Goal: Task Accomplishment & Management: Manage account settings

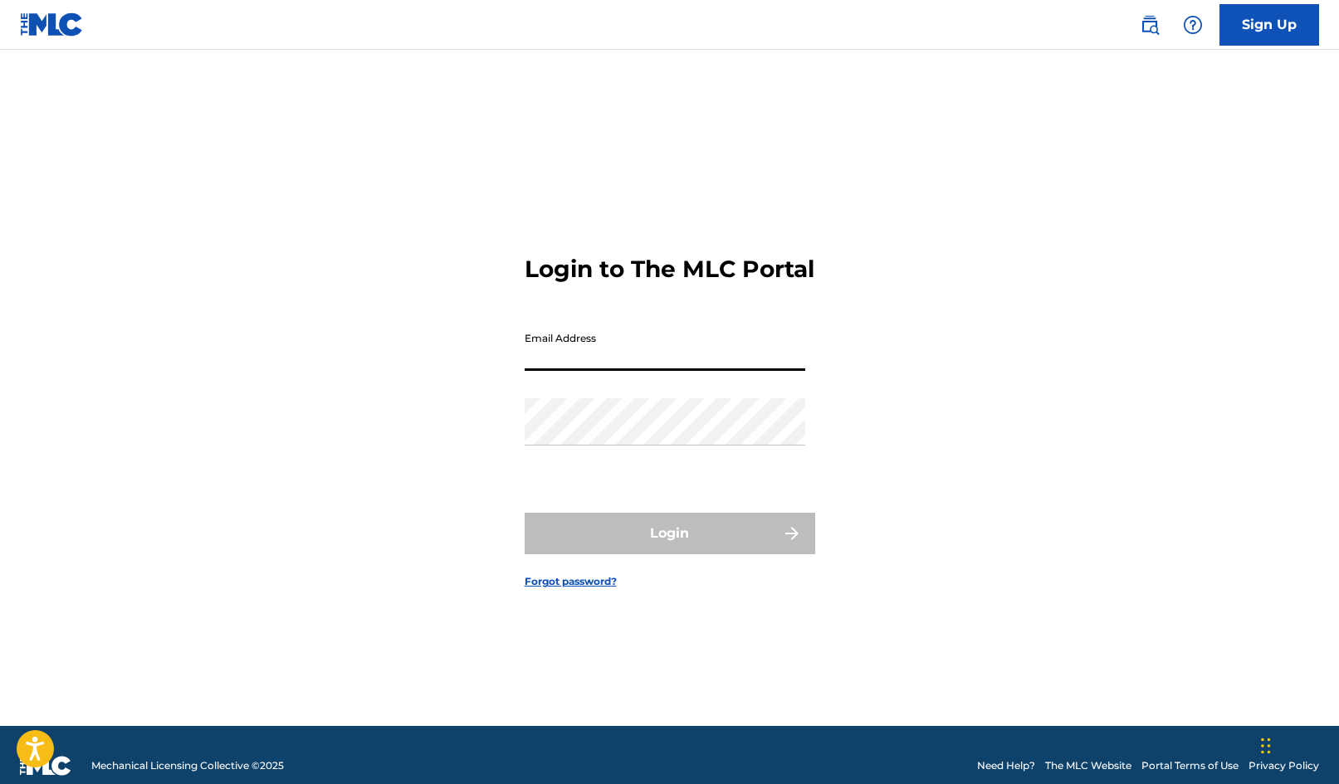
type input "[PERSON_NAME][EMAIL_ADDRESS][DOMAIN_NAME]"
click at [669, 548] on button "Login" at bounding box center [669, 533] width 290 height 41
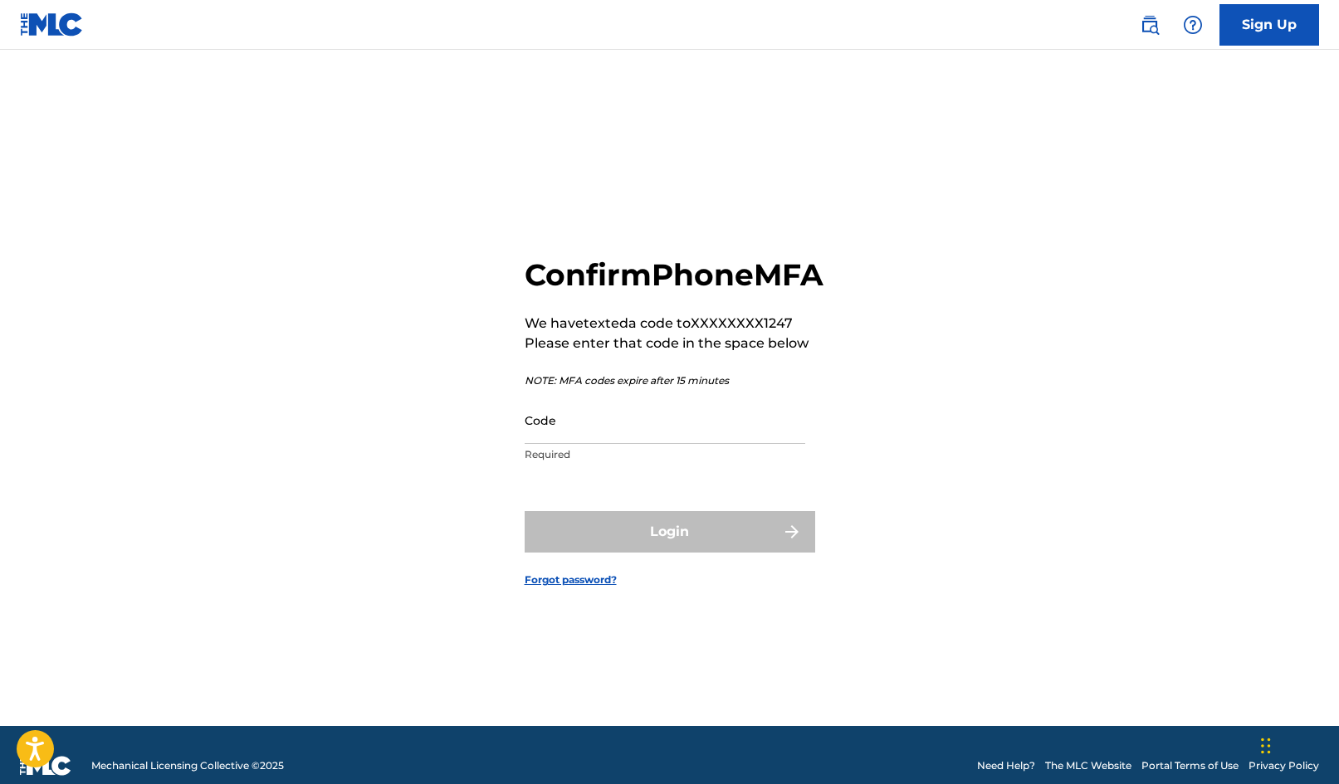
click at [569, 444] on input "Code" at bounding box center [664, 420] width 280 height 47
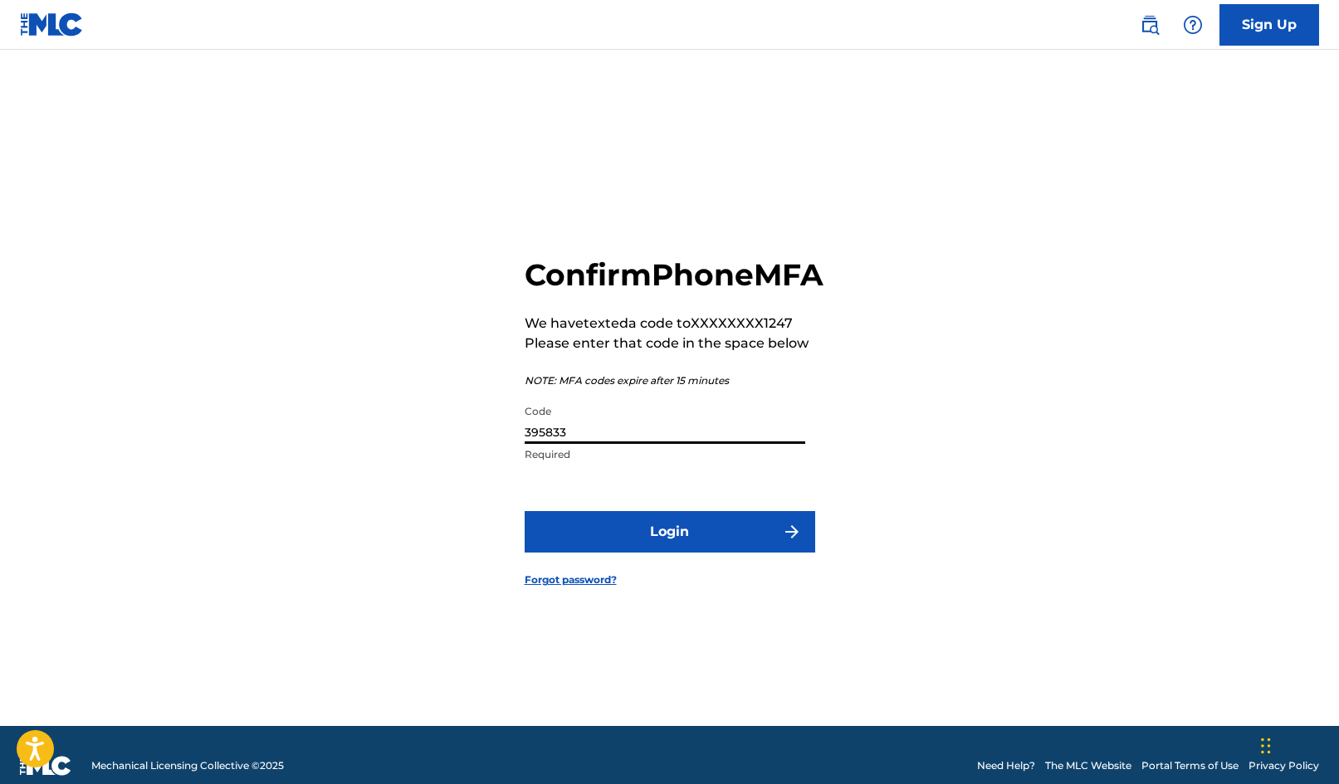
type input "395833"
click at [669, 550] on button "Login" at bounding box center [669, 531] width 290 height 41
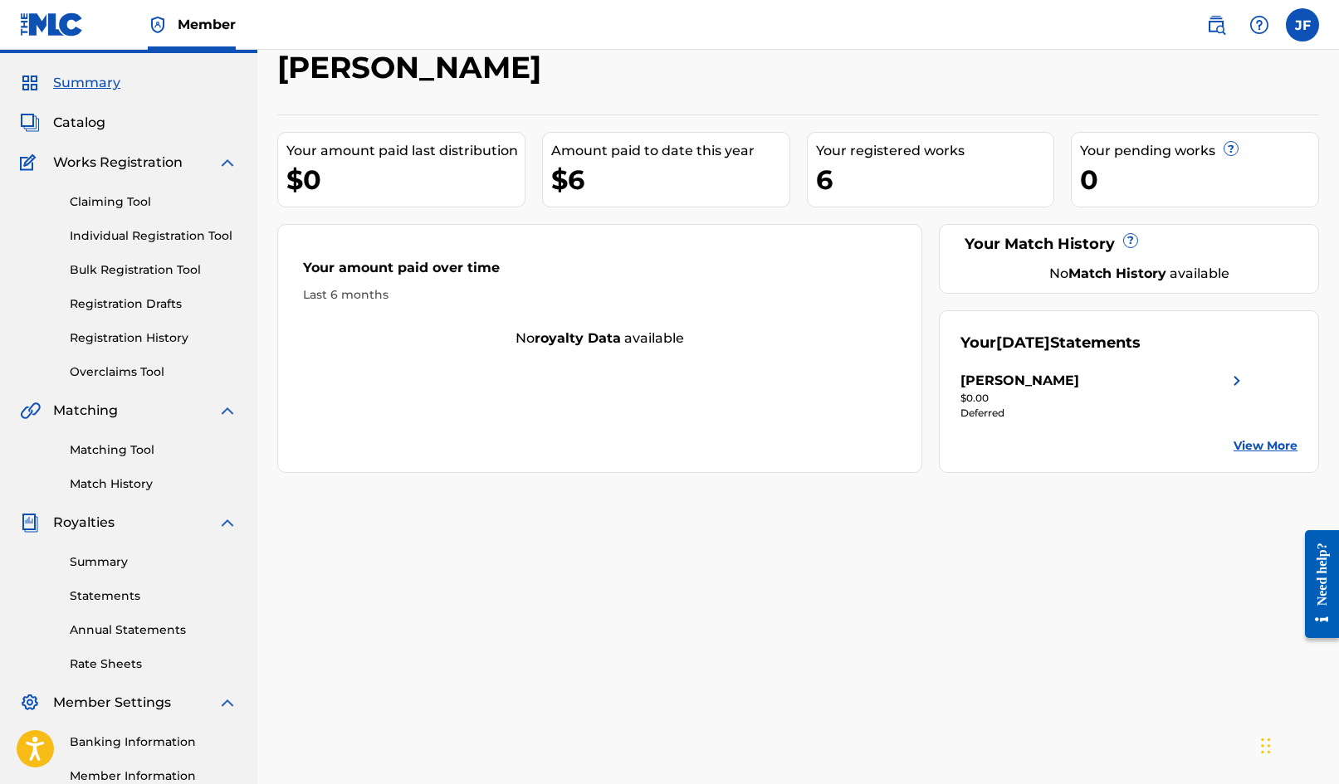
scroll to position [42, 0]
click at [109, 559] on link "Summary" at bounding box center [154, 562] width 168 height 17
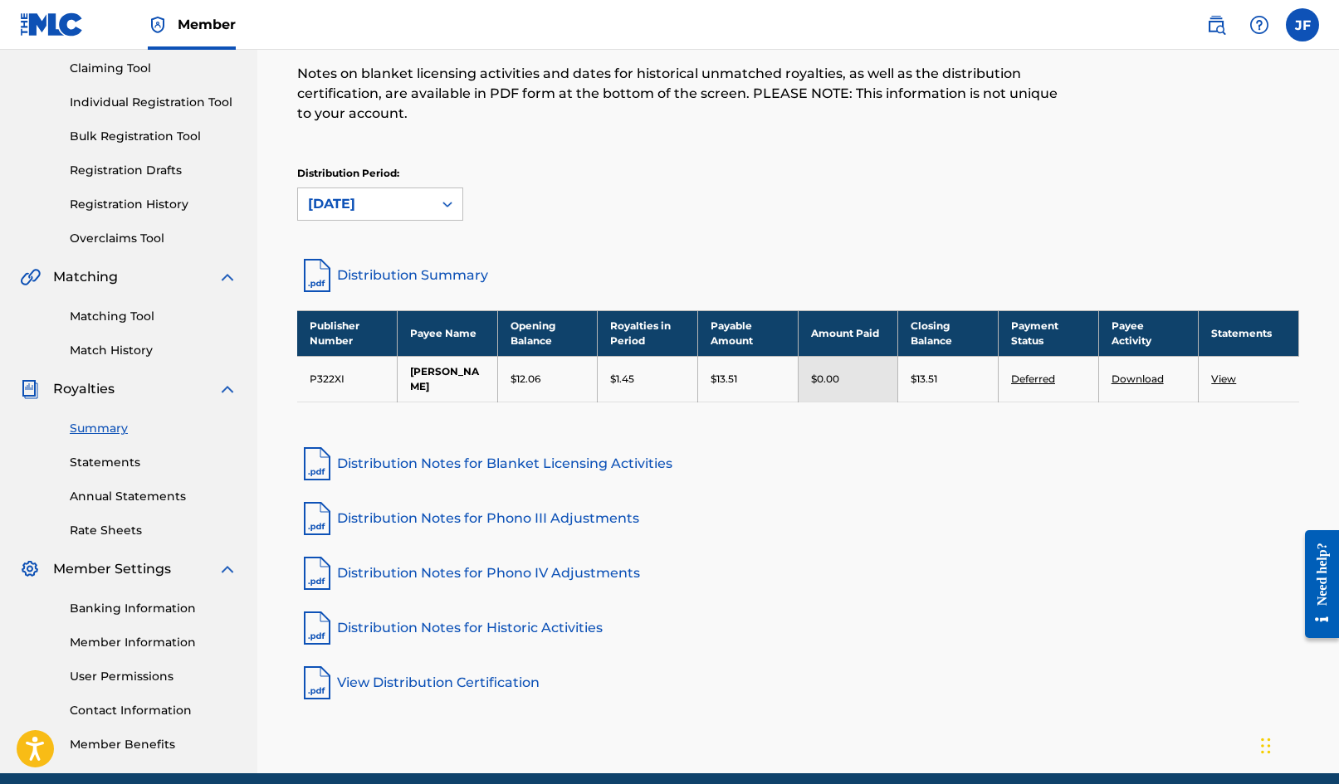
scroll to position [183, 0]
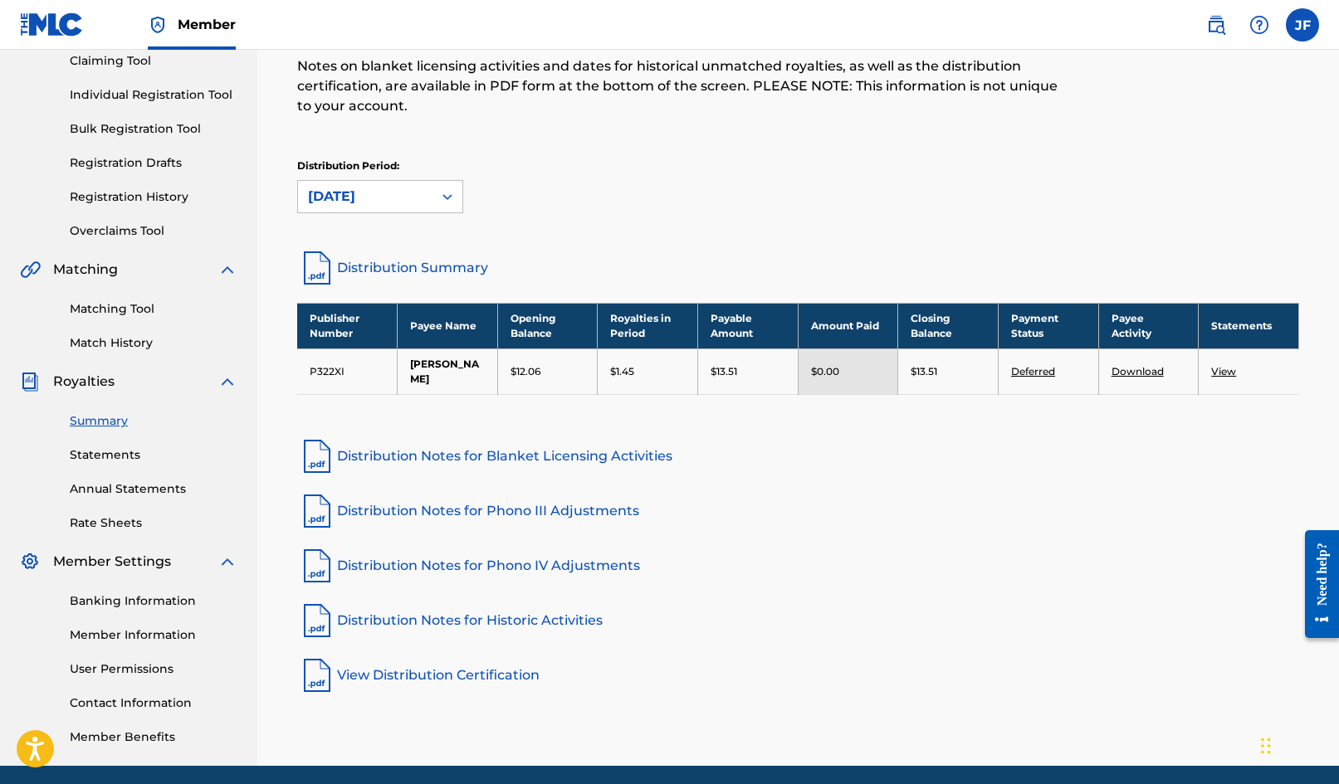
click at [101, 597] on link "Banking Information" at bounding box center [154, 601] width 168 height 17
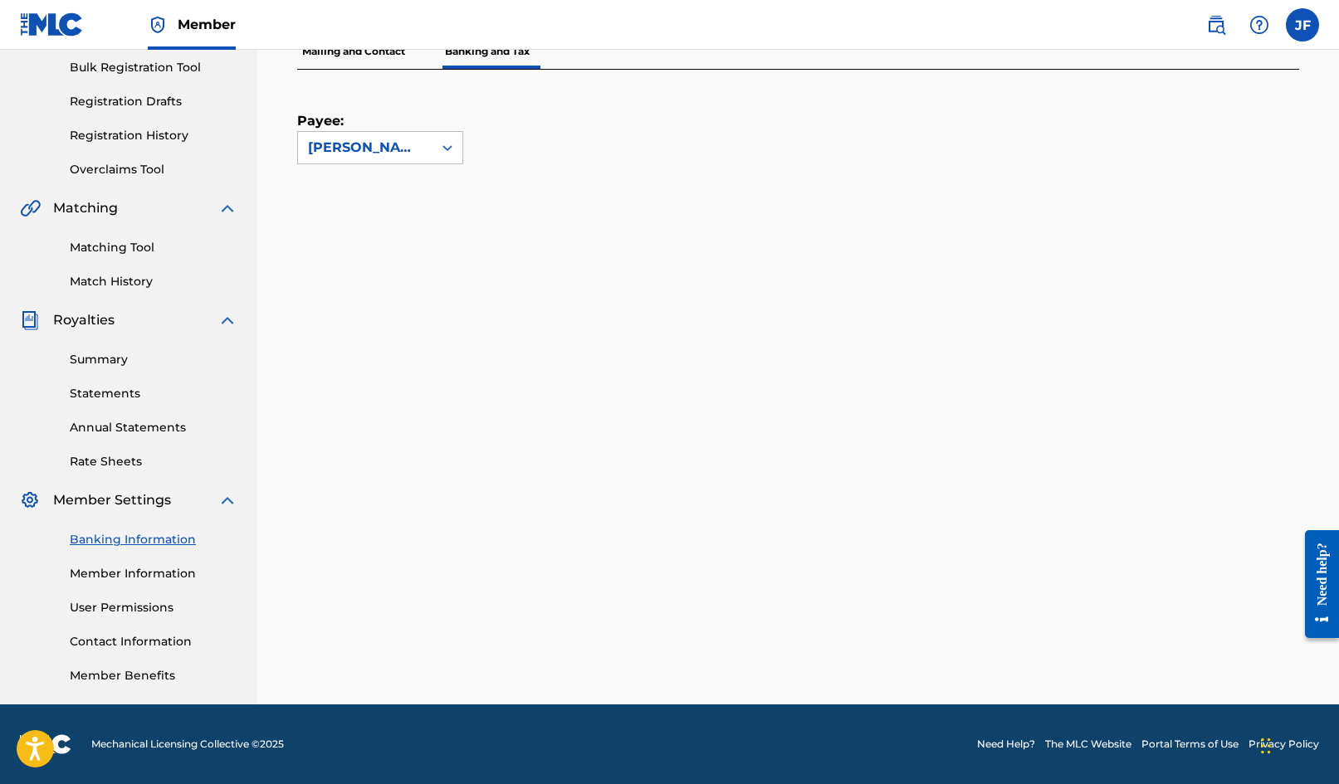
scroll to position [245, 0]
click at [120, 573] on link "Member Information" at bounding box center [154, 573] width 168 height 17
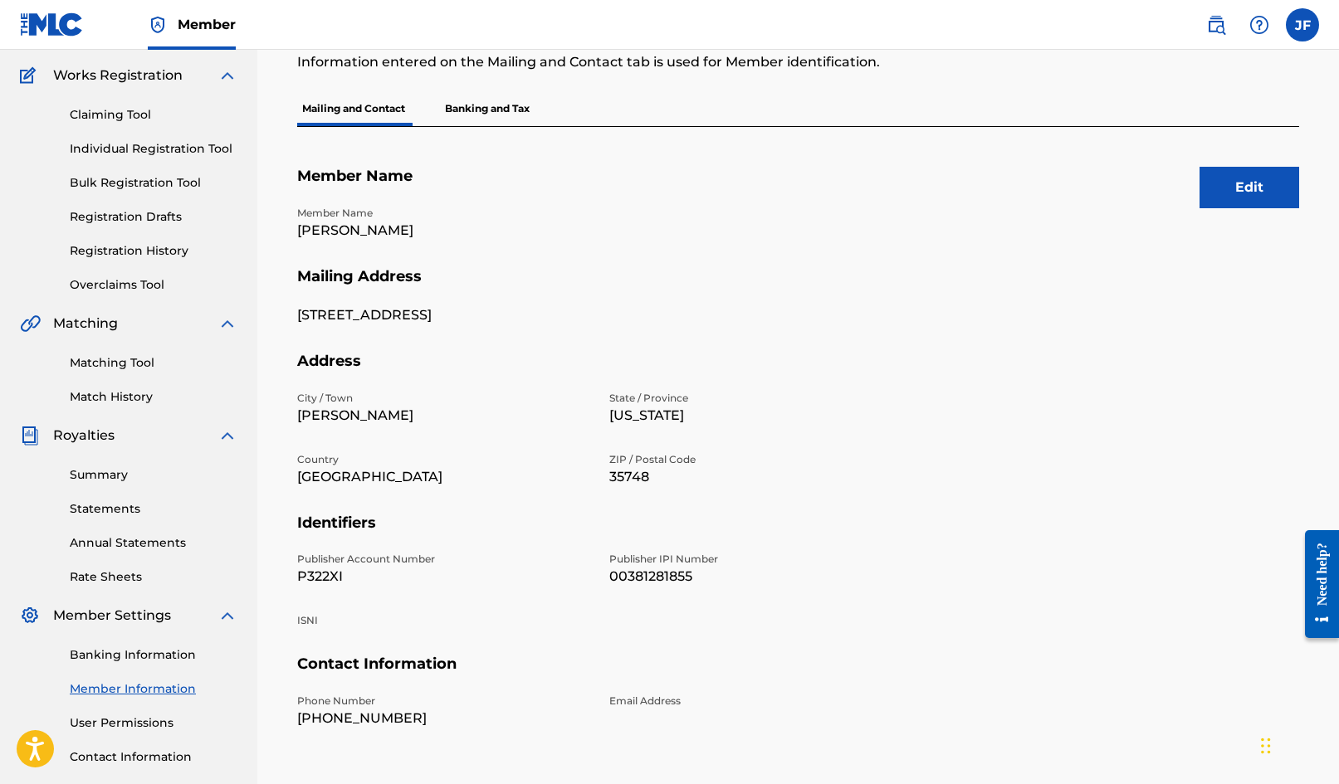
scroll to position [128, 0]
